Goal: Task Accomplishment & Management: Use online tool/utility

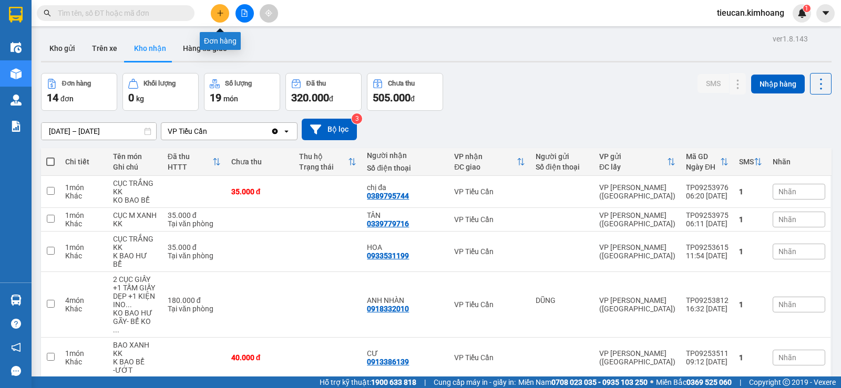
click at [221, 15] on icon "plus" at bounding box center [219, 12] width 7 height 7
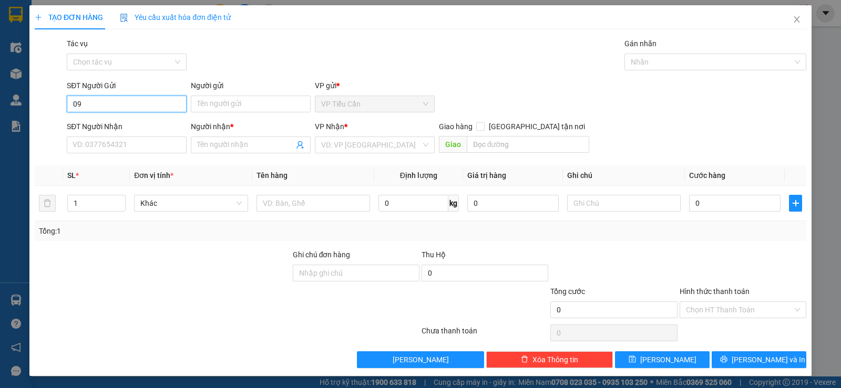
type input "0"
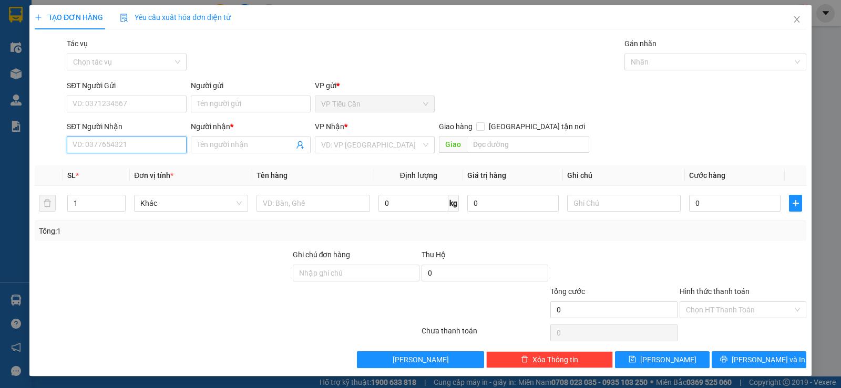
click at [153, 145] on input "SĐT Người Nhận" at bounding box center [127, 145] width 120 height 17
click at [138, 165] on div "0938821796 - thiên ân" at bounding box center [125, 166] width 106 height 12
type input "0938821796"
type input "[DEMOGRAPHIC_DATA]"
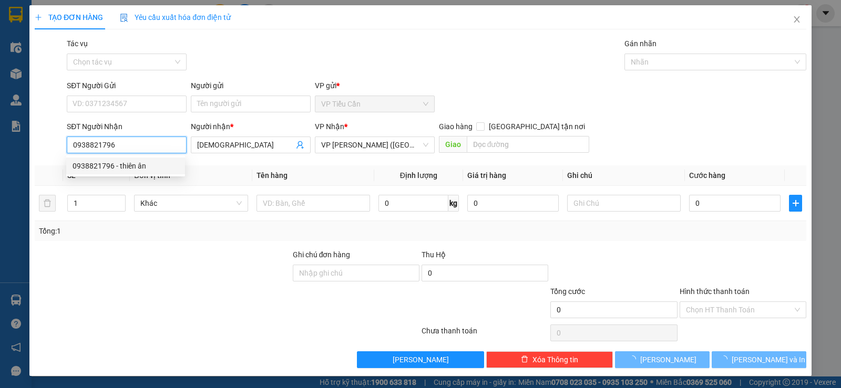
type input "35.000"
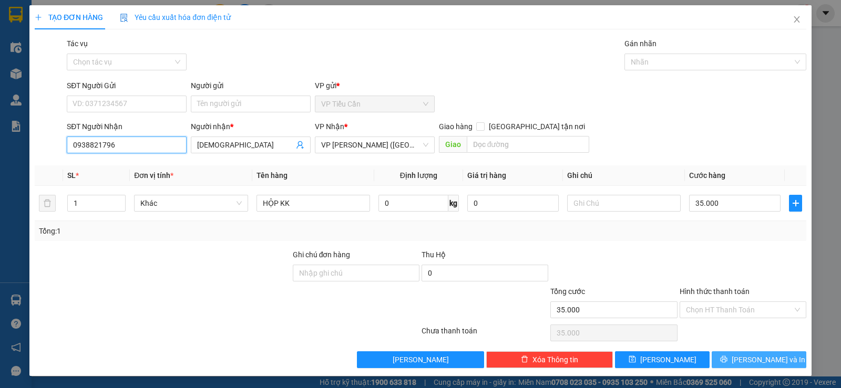
type input "0938821796"
click at [783, 362] on button "Lưu và In" at bounding box center [758, 359] width 95 height 17
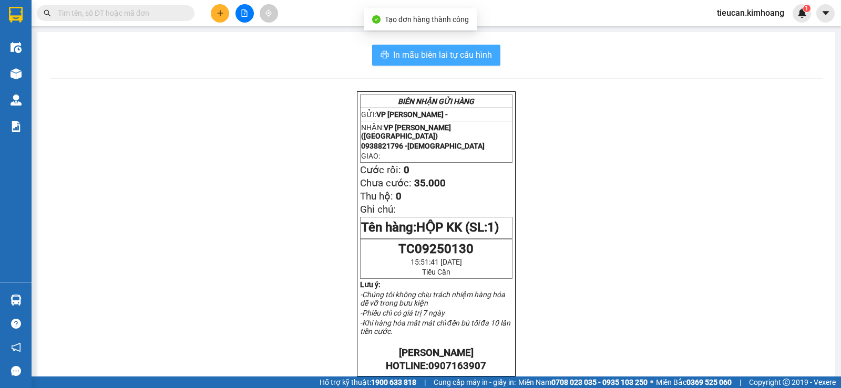
click at [461, 54] on span "In mẫu biên lai tự cấu hình" at bounding box center [442, 54] width 99 height 13
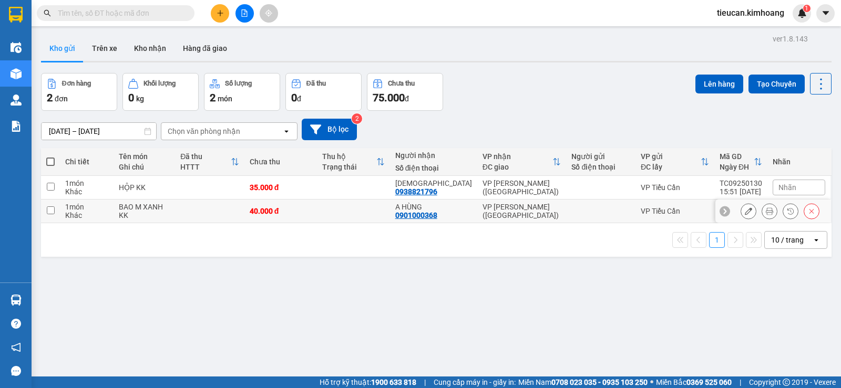
click at [53, 208] on input "checkbox" at bounding box center [51, 210] width 8 height 8
checkbox input "true"
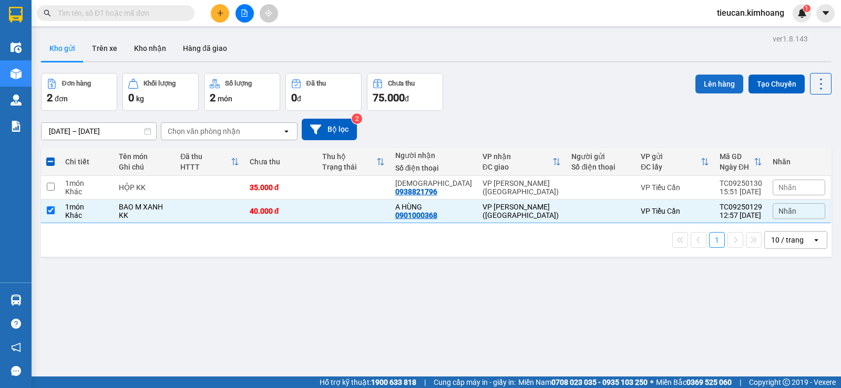
click at [717, 77] on button "Lên hàng" at bounding box center [719, 84] width 48 height 19
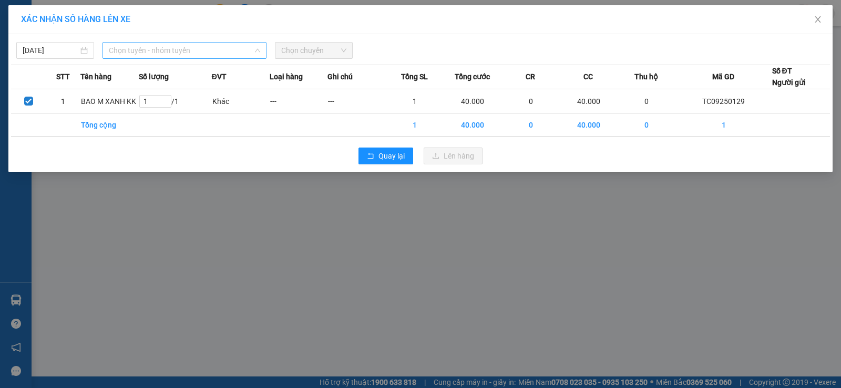
click at [150, 55] on span "Chọn tuyến - nhóm tuyến" at bounding box center [184, 51] width 151 height 16
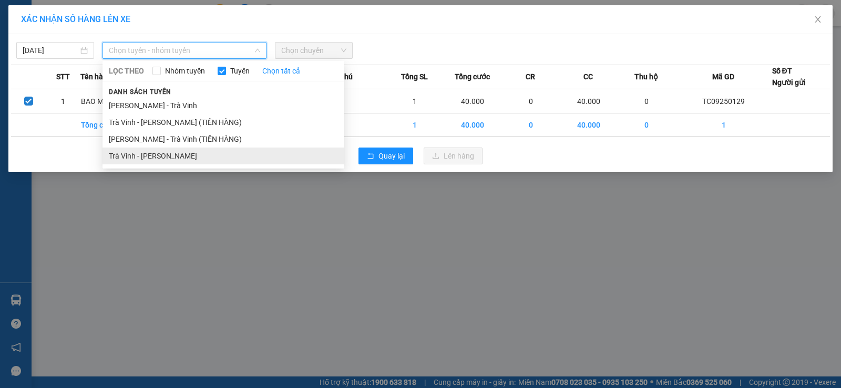
click at [169, 154] on li "Trà Vinh - [PERSON_NAME]" at bounding box center [223, 156] width 242 height 17
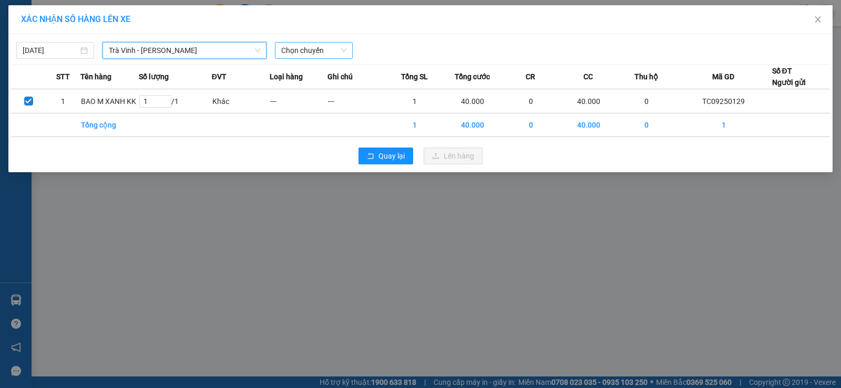
click at [323, 51] on span "Chọn chuyến" at bounding box center [313, 51] width 65 height 16
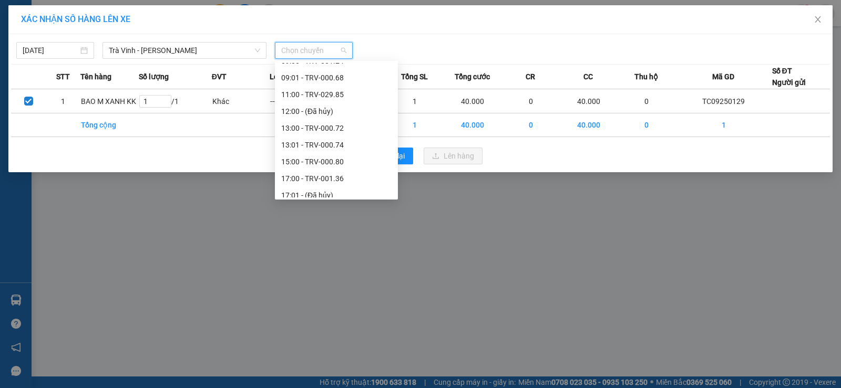
scroll to position [286, 0]
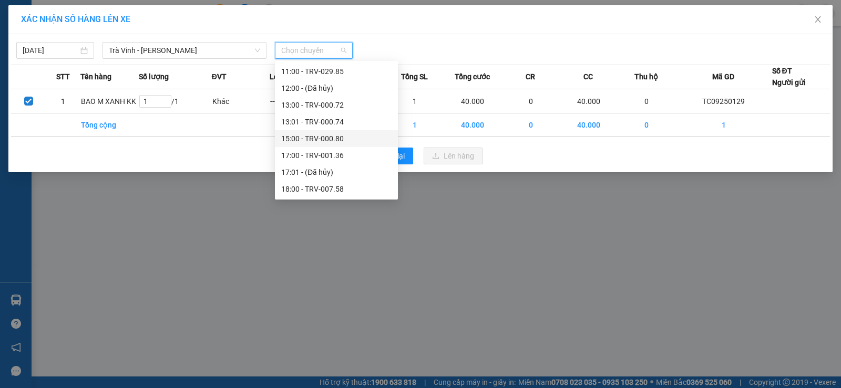
click at [339, 138] on div "15:00 - TRV-000.80" at bounding box center [336, 139] width 110 height 12
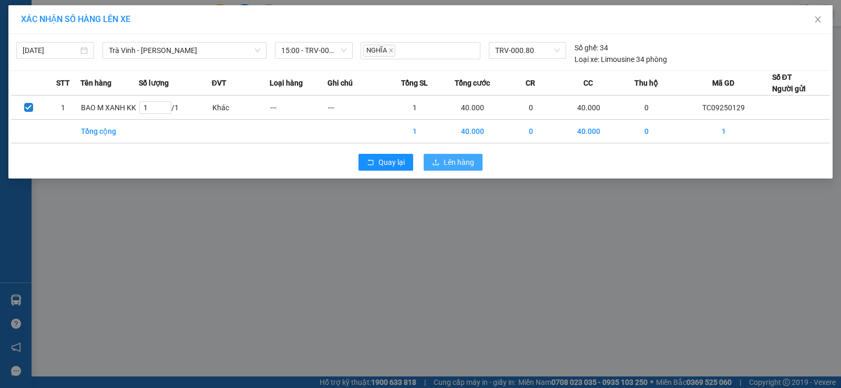
click at [469, 163] on span "Lên hàng" at bounding box center [458, 163] width 30 height 12
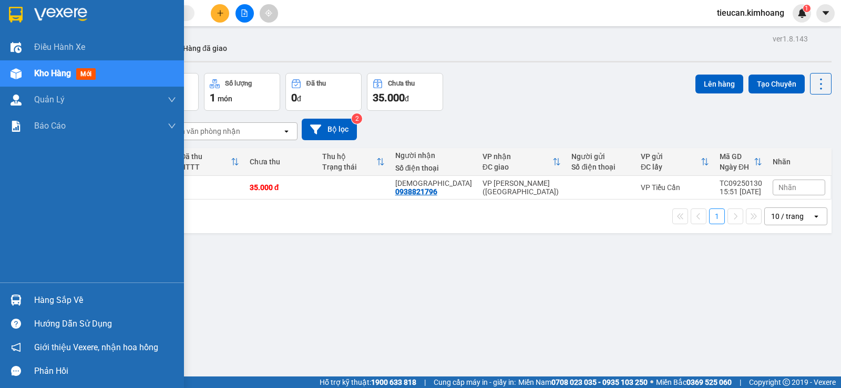
click at [65, 304] on div "Hàng sắp về" at bounding box center [105, 301] width 142 height 16
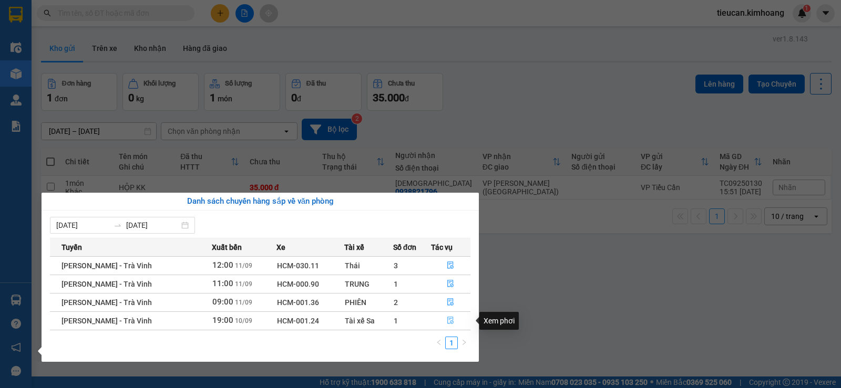
click at [448, 323] on icon "file-done" at bounding box center [450, 320] width 7 height 7
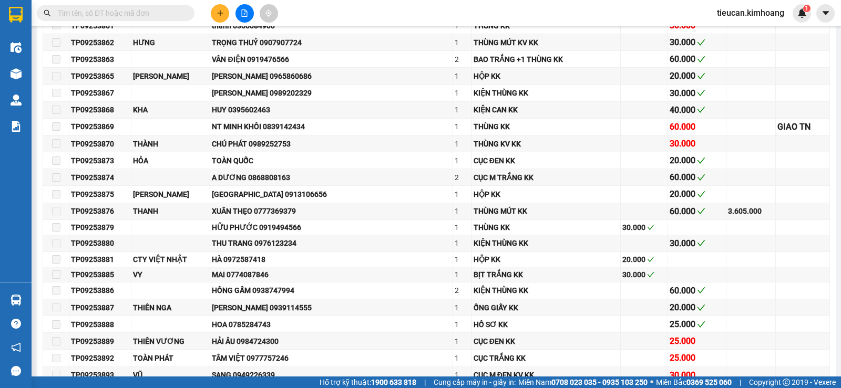
scroll to position [1261, 0]
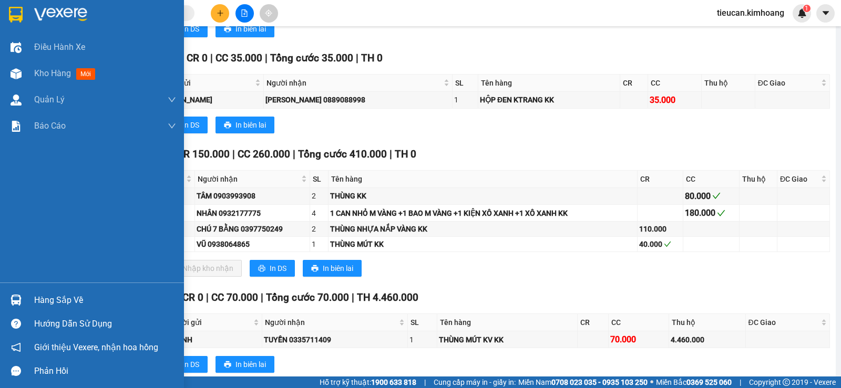
click at [42, 297] on div "Hàng sắp về" at bounding box center [105, 301] width 142 height 16
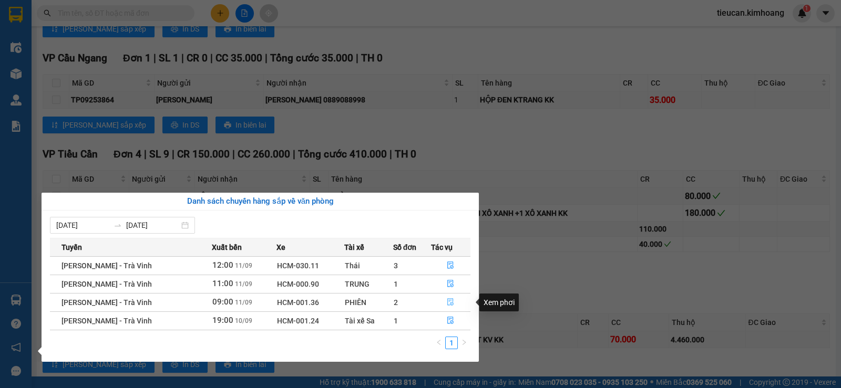
click at [448, 305] on icon "file-done" at bounding box center [451, 302] width 6 height 7
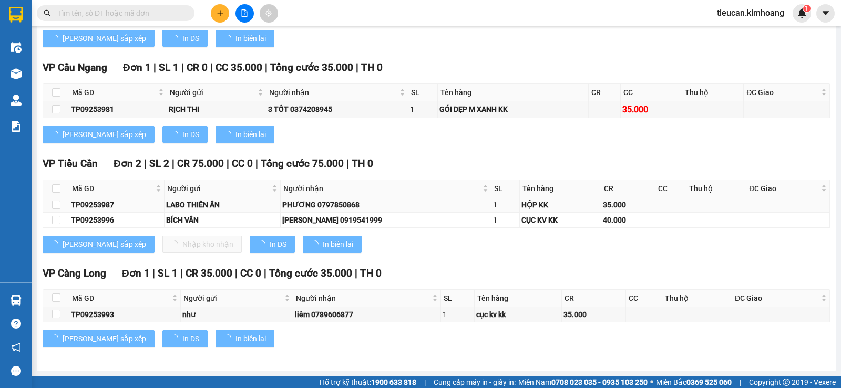
scroll to position [483, 0]
type input "[DATE]"
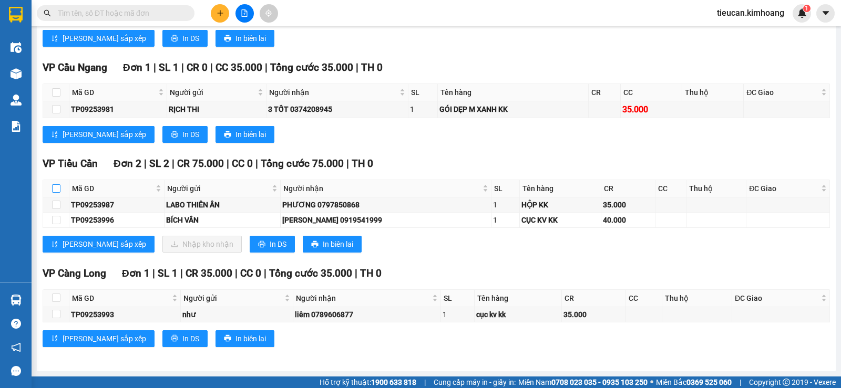
click at [55, 185] on input "checkbox" at bounding box center [56, 188] width 8 height 8
checkbox input "true"
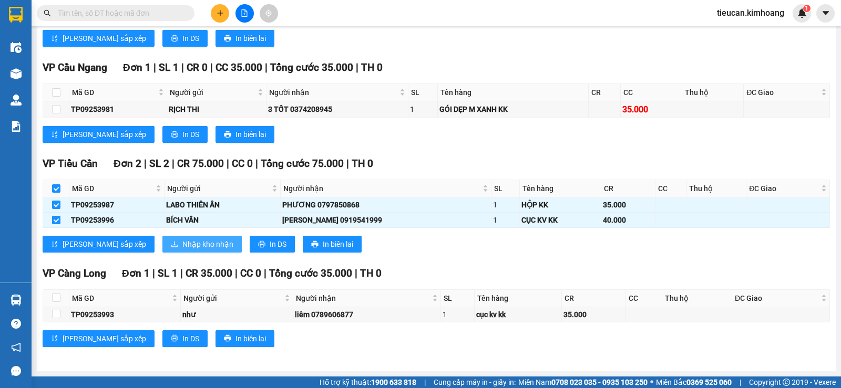
click at [182, 239] on span "Nhập kho nhận" at bounding box center [207, 245] width 51 height 12
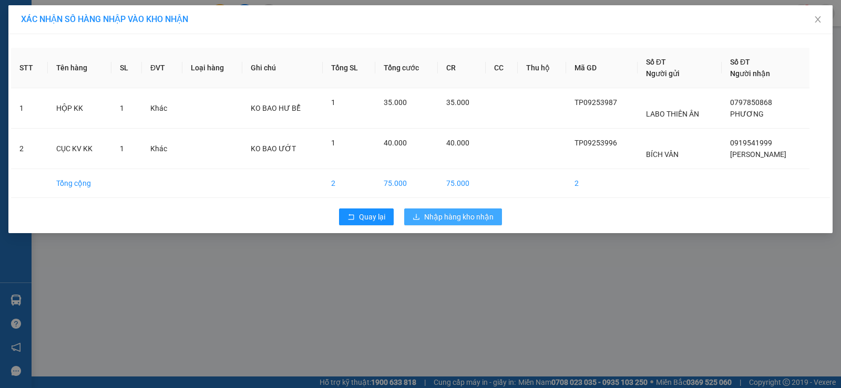
click at [472, 213] on span "Nhập hàng kho nhận" at bounding box center [458, 217] width 69 height 12
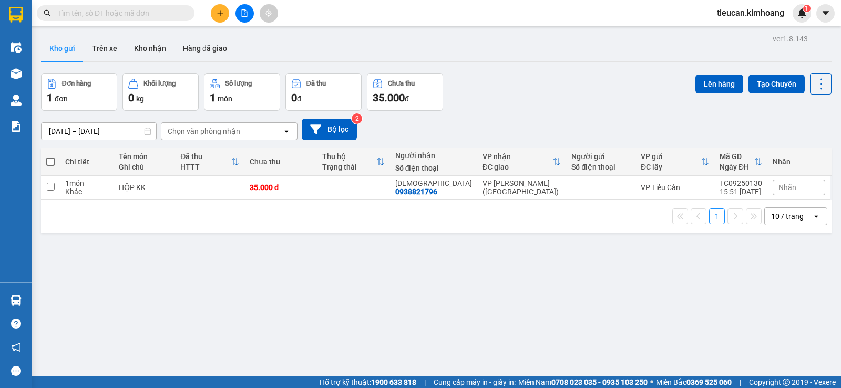
click at [54, 159] on span at bounding box center [50, 162] width 8 height 8
click at [50, 157] on input "checkbox" at bounding box center [50, 157] width 0 height 0
checkbox input "true"
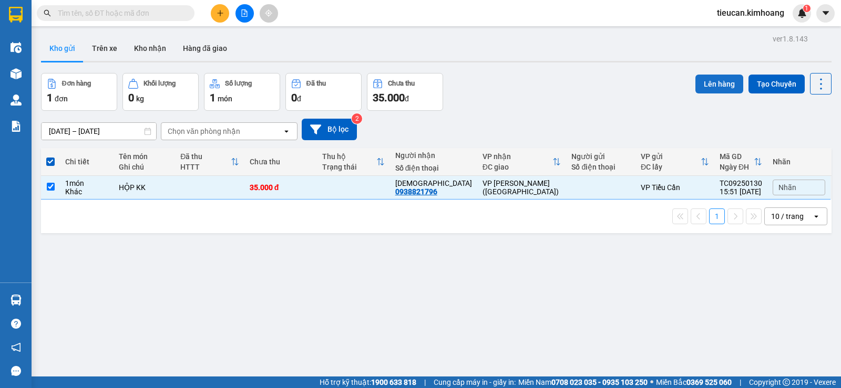
click at [722, 82] on button "Lên hàng" at bounding box center [719, 84] width 48 height 19
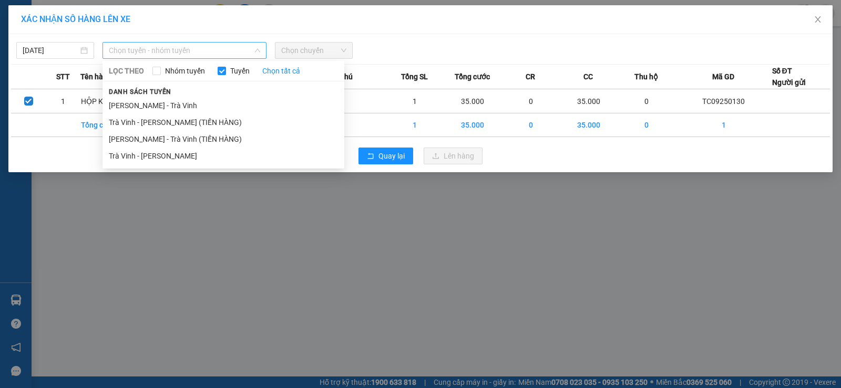
click at [223, 52] on span "Chọn tuyến - nhóm tuyến" at bounding box center [184, 51] width 151 height 16
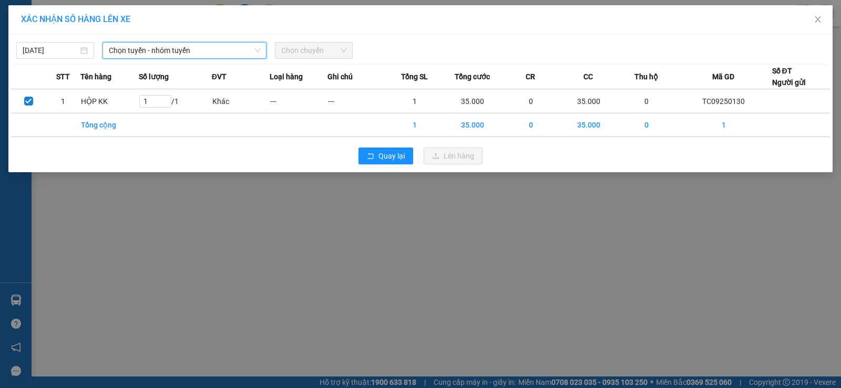
click at [196, 51] on span "Chọn tuyến - nhóm tuyến" at bounding box center [184, 51] width 151 height 16
click at [219, 48] on span "Chọn tuyến - nhóm tuyến" at bounding box center [184, 51] width 151 height 16
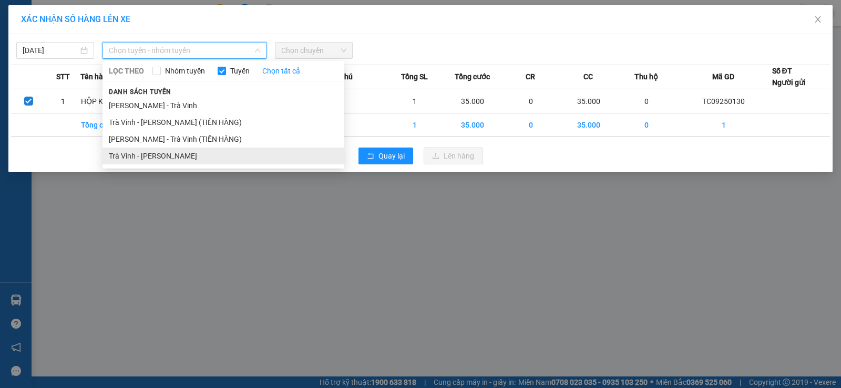
click at [168, 157] on li "Trà Vinh - [PERSON_NAME]" at bounding box center [223, 156] width 242 height 17
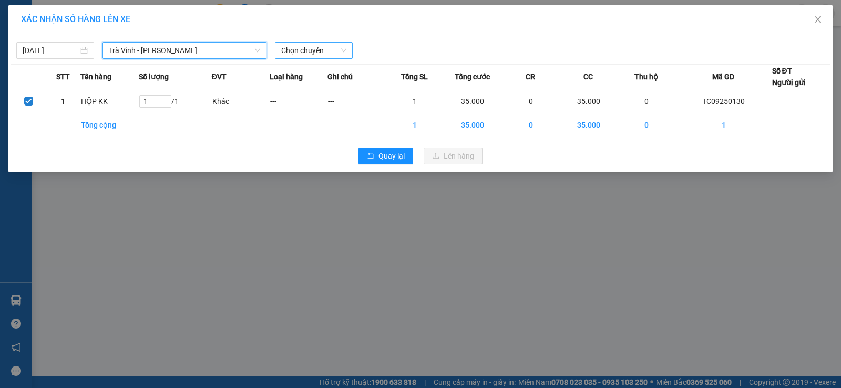
click at [296, 53] on span "Chọn chuyến" at bounding box center [313, 51] width 65 height 16
click at [331, 47] on span "Chọn chuyến" at bounding box center [313, 51] width 65 height 16
click at [334, 47] on span "Chọn chuyến" at bounding box center [313, 51] width 65 height 16
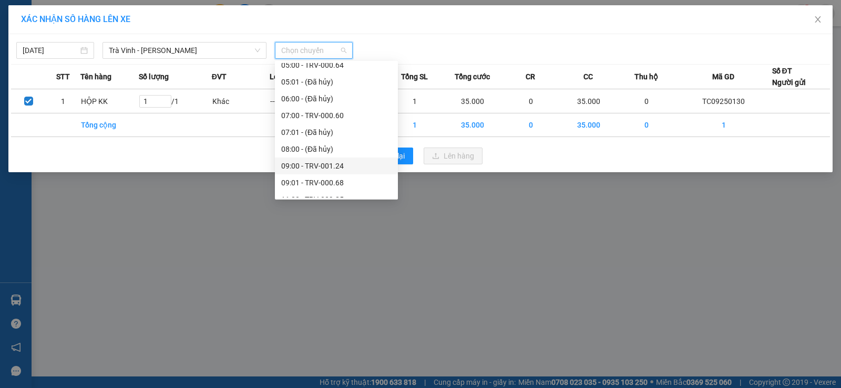
scroll to position [286, 0]
click at [314, 155] on div "17:00 - TRV-001.36" at bounding box center [336, 156] width 110 height 12
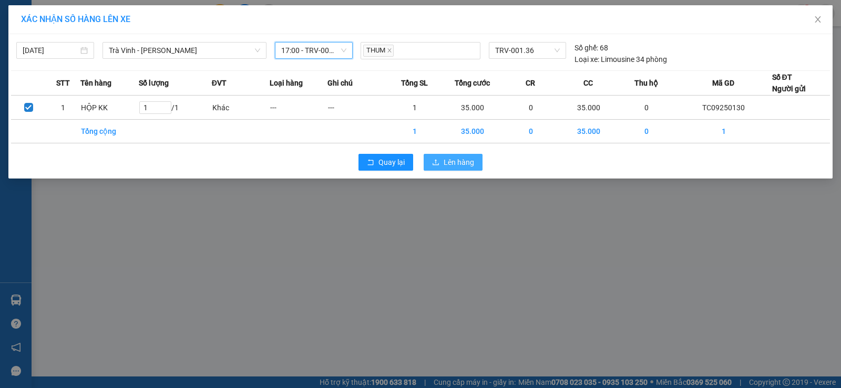
click at [440, 161] on button "Lên hàng" at bounding box center [452, 162] width 59 height 17
